Goal: Task Accomplishment & Management: Manage account settings

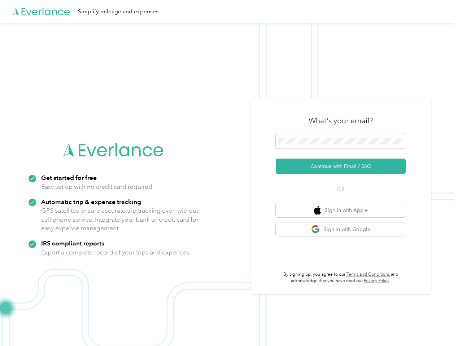
click at [229, 173] on img at bounding box center [227, 196] width 454 height 346
click at [229, 12] on div "Simplify mileage and expenses" at bounding box center [227, 11] width 454 height 23
click at [343, 166] on button "Continue with Email / SSO" at bounding box center [340, 166] width 130 height 15
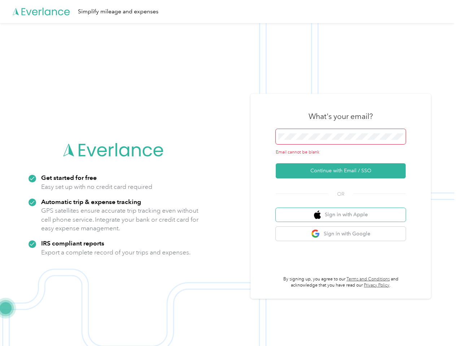
click at [343, 210] on button "Sign in with Apple" at bounding box center [340, 215] width 130 height 14
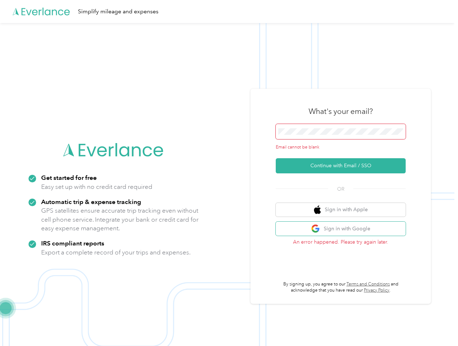
click at [343, 229] on button "Sign in with Google" at bounding box center [340, 229] width 130 height 14
